Goal: Task Accomplishment & Management: Use online tool/utility

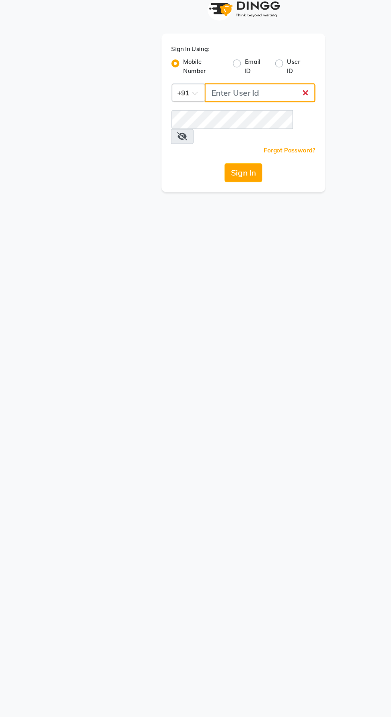
type input "9889887090"
click at [180, 144] on button "Sign In" at bounding box center [195, 151] width 30 height 15
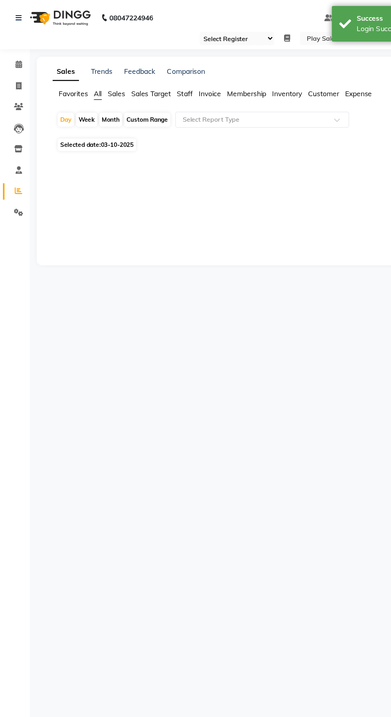
select select "92"
select select "en"
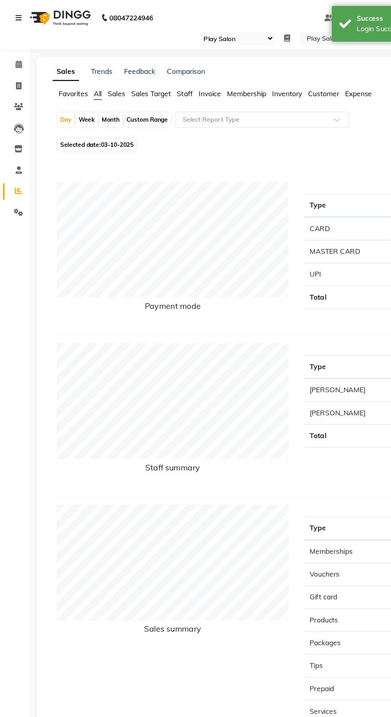
click at [96, 73] on span "Sales" at bounding box center [94, 75] width 14 height 7
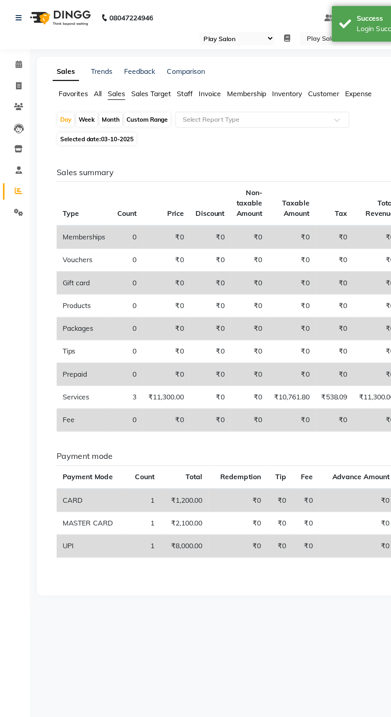
click at [179, 93] on input "text" at bounding box center [202, 96] width 115 height 8
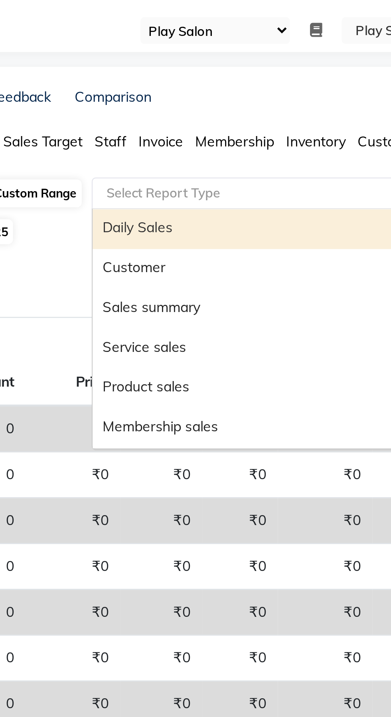
click at [165, 143] on div "Sales summary" at bounding box center [210, 142] width 139 height 16
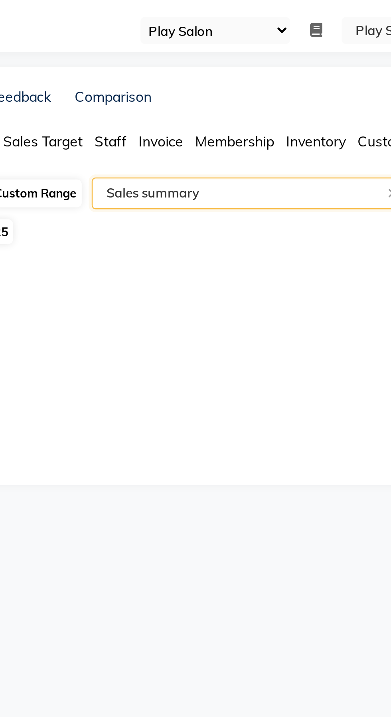
select select "full_report"
select select "csv"
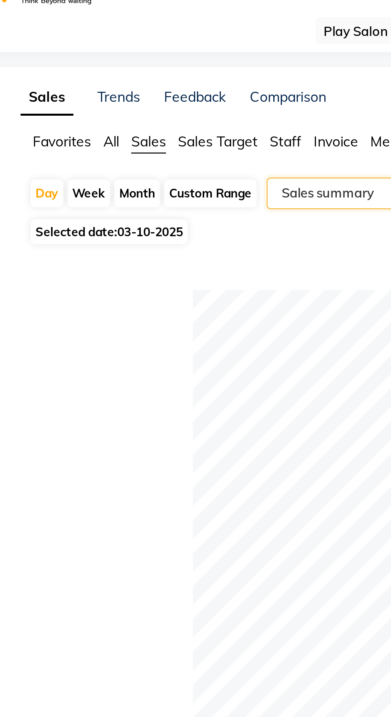
click at [119, 95] on div "Custom Range" at bounding box center [118, 96] width 37 height 11
select select "10"
select select "2025"
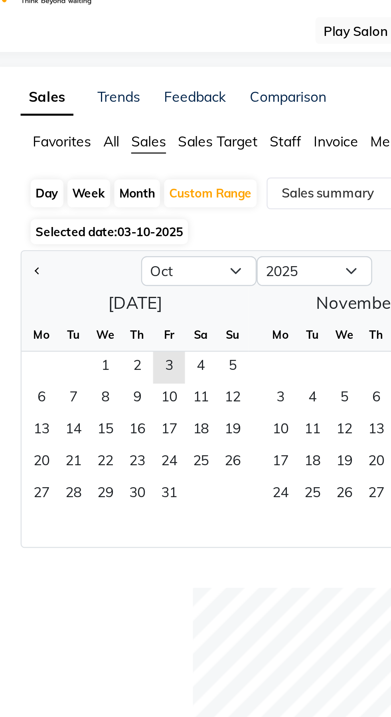
click at [75, 165] on span "1" at bounding box center [76, 166] width 13 height 13
click at [101, 164] on span "3" at bounding box center [101, 166] width 13 height 13
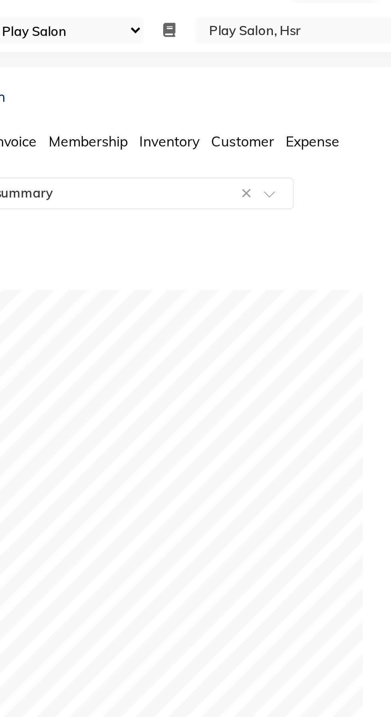
click at [264, 73] on span "Customer" at bounding box center [259, 75] width 25 height 7
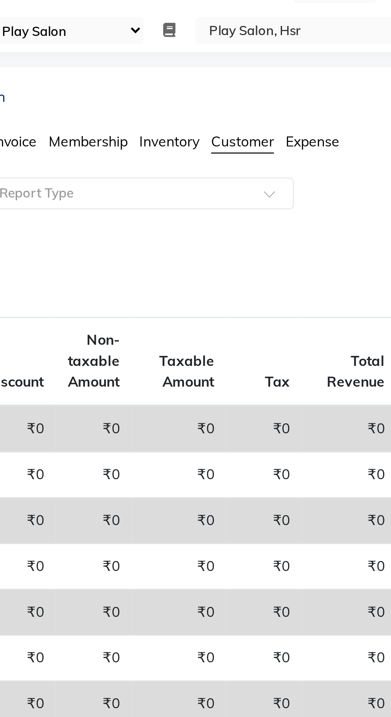
click at [217, 93] on input "text" at bounding box center [202, 96] width 115 height 8
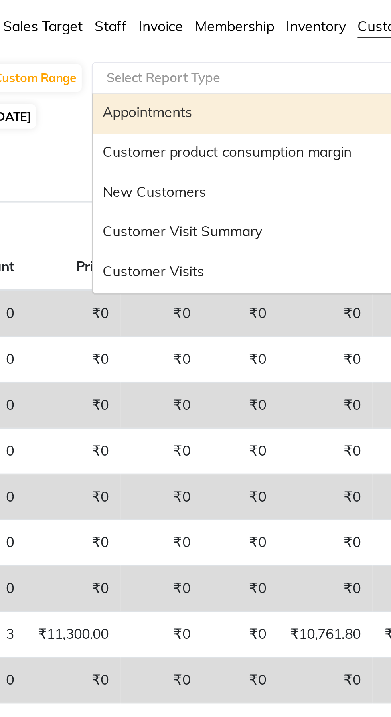
click at [175, 156] on div "Customer Visit Summary" at bounding box center [210, 158] width 139 height 16
select select "full_report"
select select "csv"
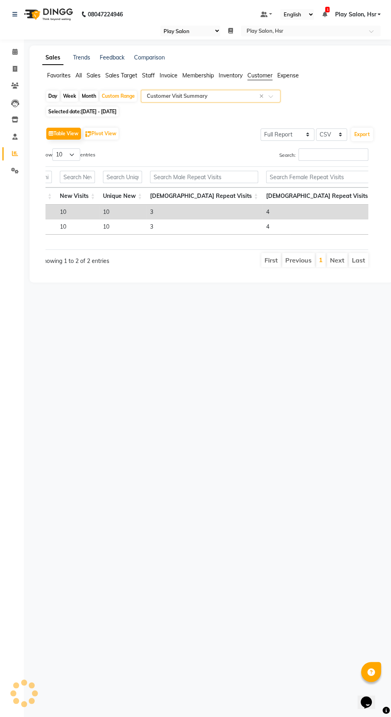
click at [189, 94] on input "text" at bounding box center [202, 96] width 115 height 8
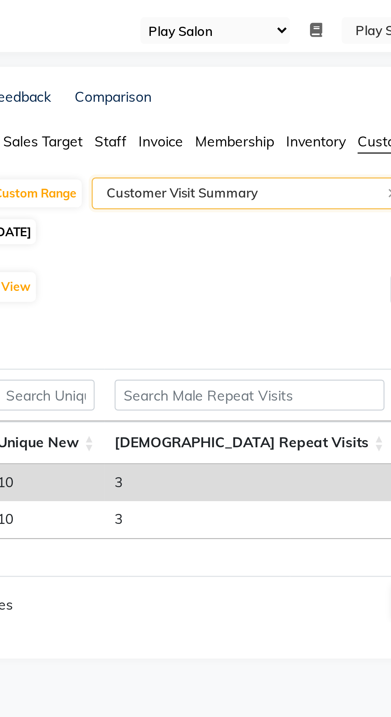
click at [142, 47] on div "Sales Trends Feedback Comparison Favorites All Sales Sales Target Staff Invoice…" at bounding box center [211, 163] width 363 height 237
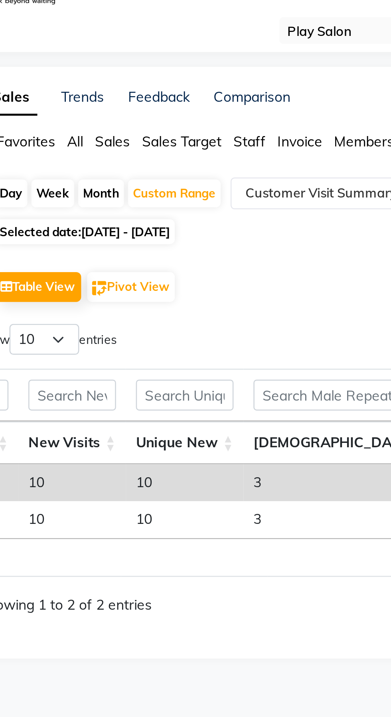
click at [95, 75] on span "Sales" at bounding box center [94, 75] width 14 height 7
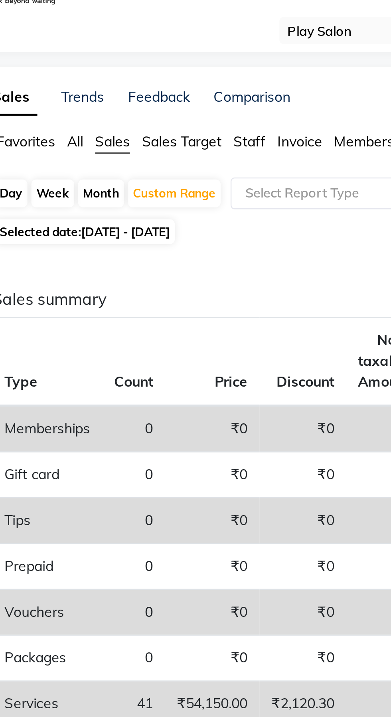
click at [168, 95] on input "text" at bounding box center [202, 96] width 115 height 8
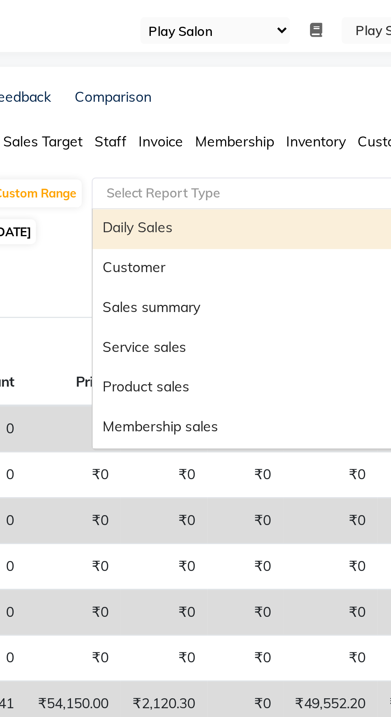
click at [161, 141] on div "Sales summary" at bounding box center [210, 142] width 139 height 16
select select "full_report"
select select "csv"
